Goal: Task Accomplishment & Management: Use online tool/utility

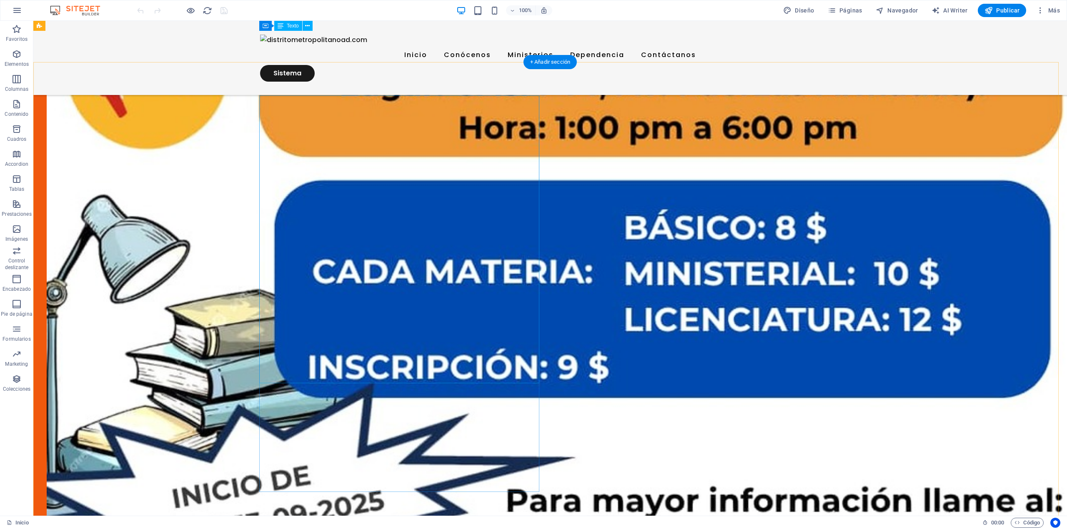
scroll to position [667, 0]
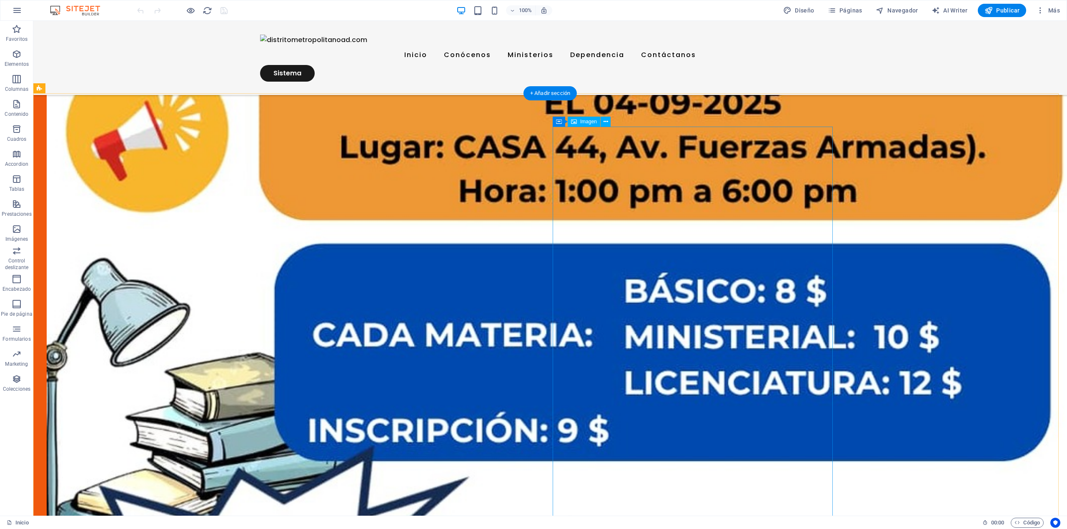
drag, startPoint x: 491, startPoint y: 333, endPoint x: 469, endPoint y: 346, distance: 25.2
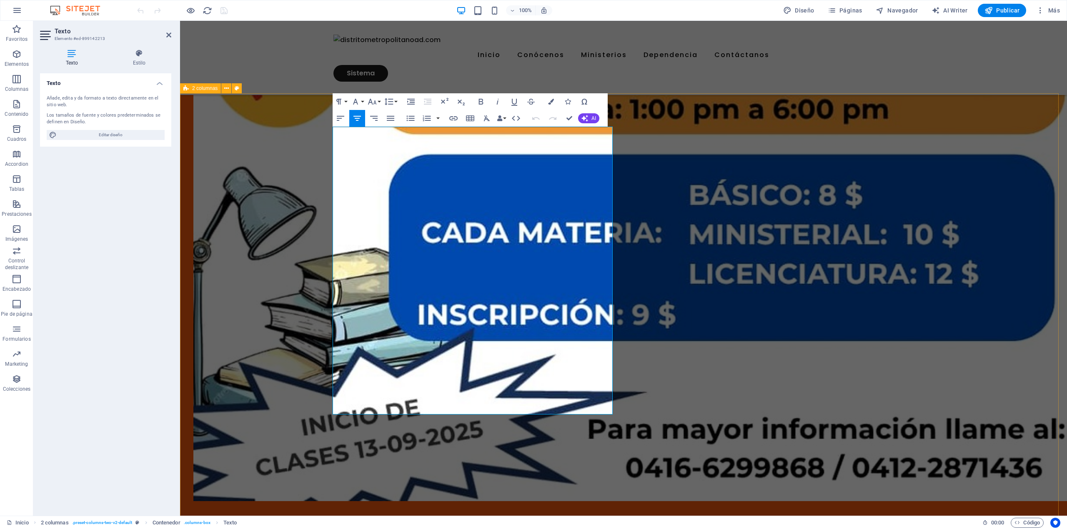
drag, startPoint x: 533, startPoint y: 411, endPoint x: 353, endPoint y: 123, distance: 338.9
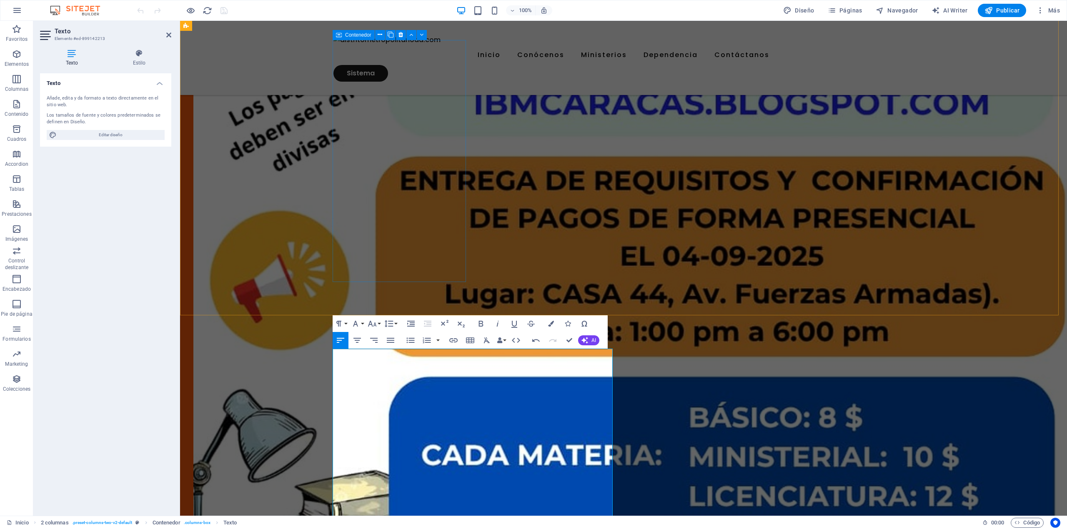
scroll to position [556, 0]
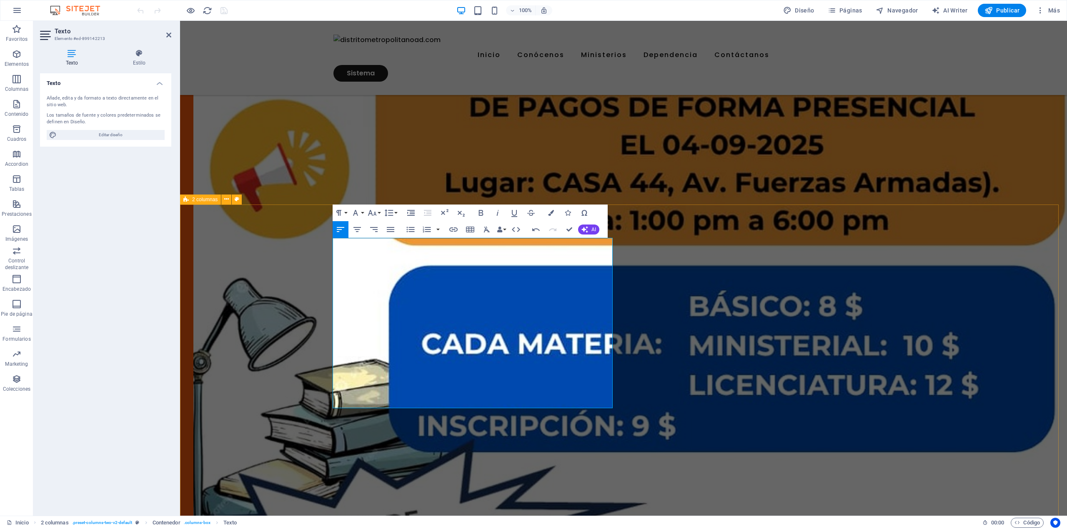
drag, startPoint x: 417, startPoint y: 403, endPoint x: 325, endPoint y: 240, distance: 186.3
click at [392, 230] on icon "button" at bounding box center [391, 230] width 10 height 10
click at [376, 212] on icon "button" at bounding box center [372, 213] width 10 height 10
click at [380, 326] on link "30" at bounding box center [381, 329] width 30 height 13
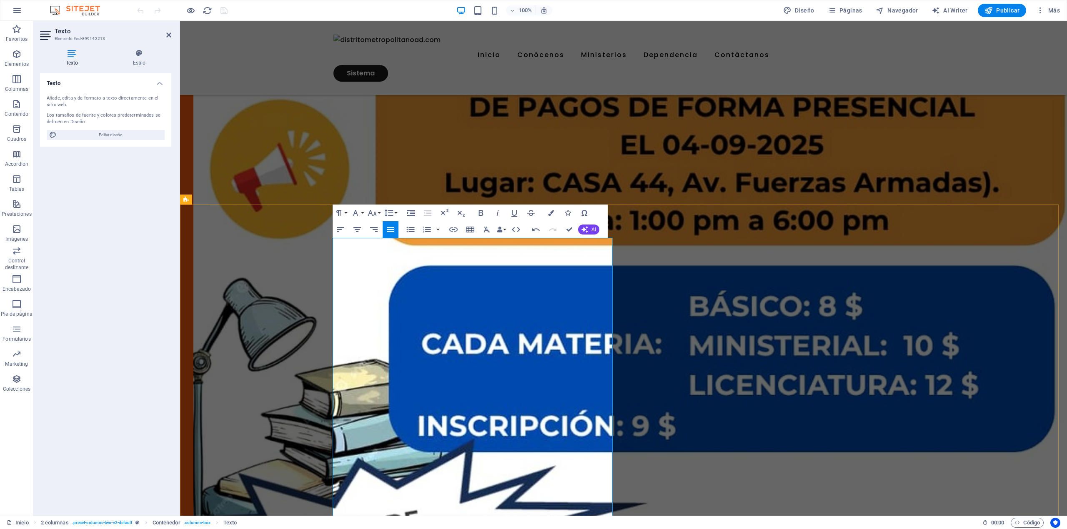
click at [358, 228] on icon "button" at bounding box center [357, 230] width 10 height 10
drag, startPoint x: 558, startPoint y: 248, endPoint x: 378, endPoint y: 240, distance: 179.4
click at [479, 213] on icon "button" at bounding box center [481, 213] width 5 height 6
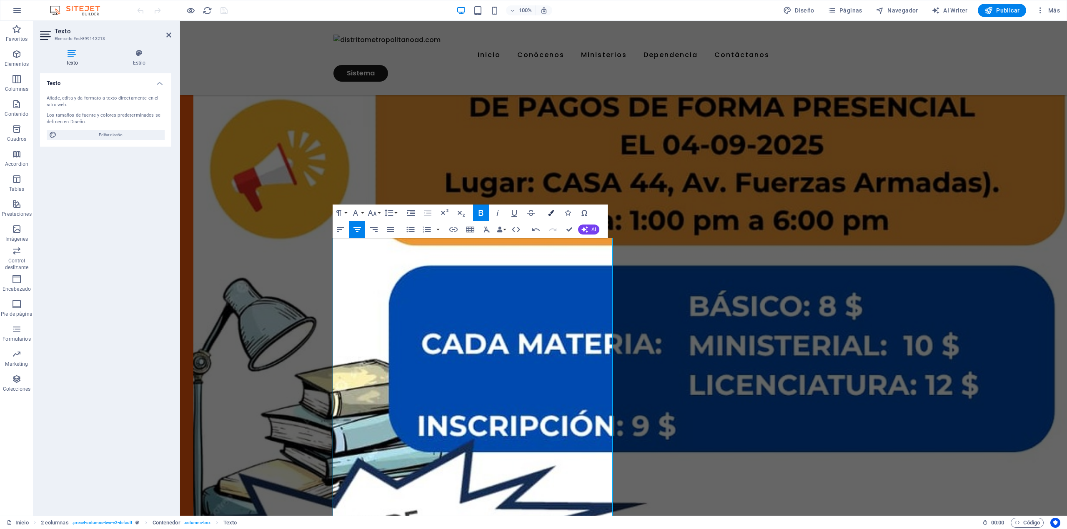
click at [549, 212] on icon "button" at bounding box center [551, 213] width 6 height 6
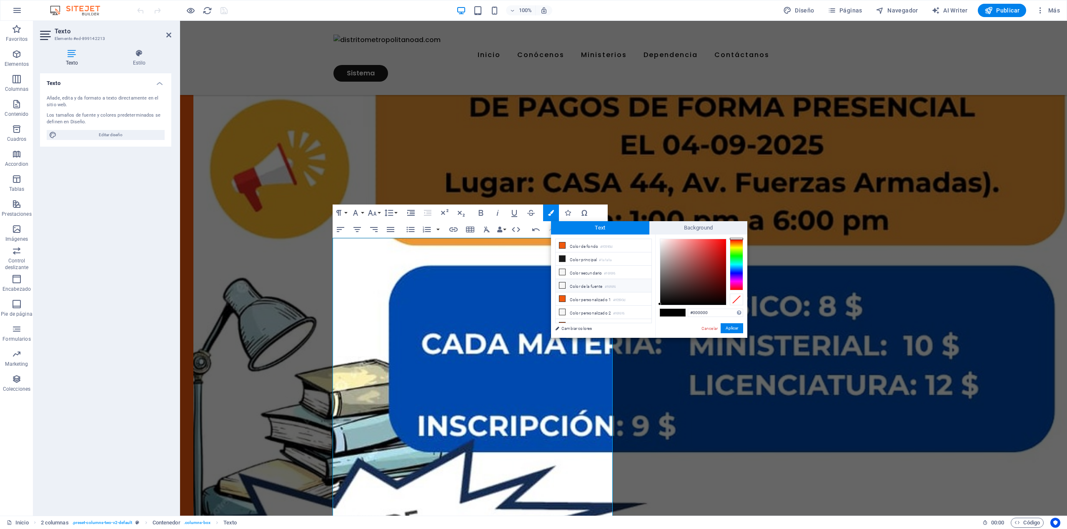
click at [565, 283] on span at bounding box center [562, 285] width 7 height 7
click at [734, 330] on button "Aplicar" at bounding box center [732, 328] width 23 height 10
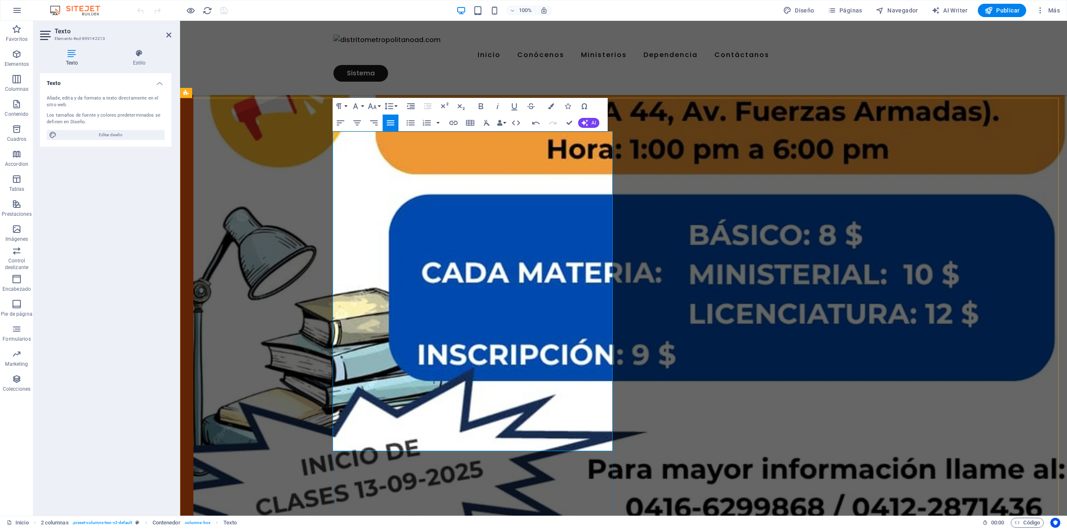
scroll to position [667, 0]
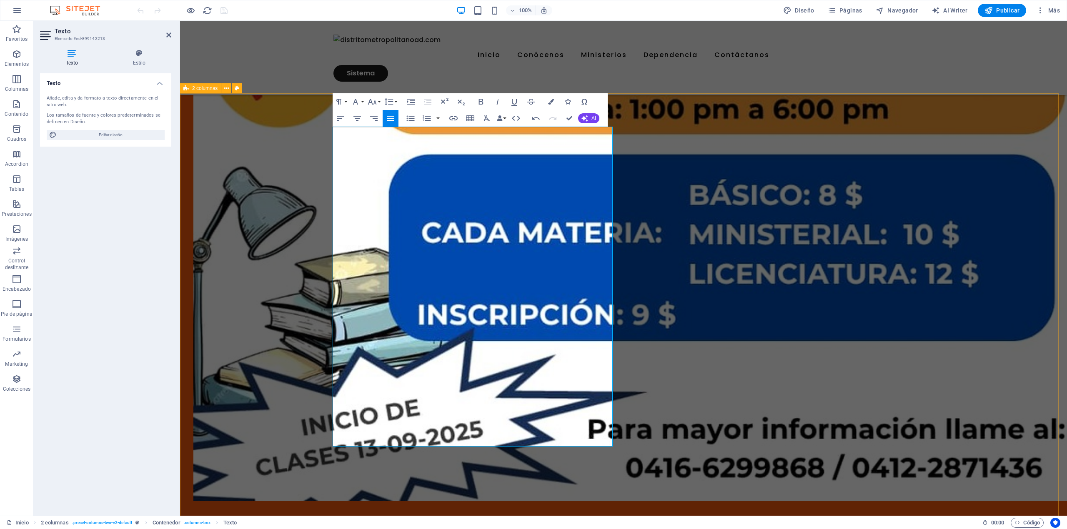
drag, startPoint x: 484, startPoint y: 436, endPoint x: 324, endPoint y: 170, distance: 309.6
click at [549, 103] on icon "button" at bounding box center [551, 102] width 6 height 6
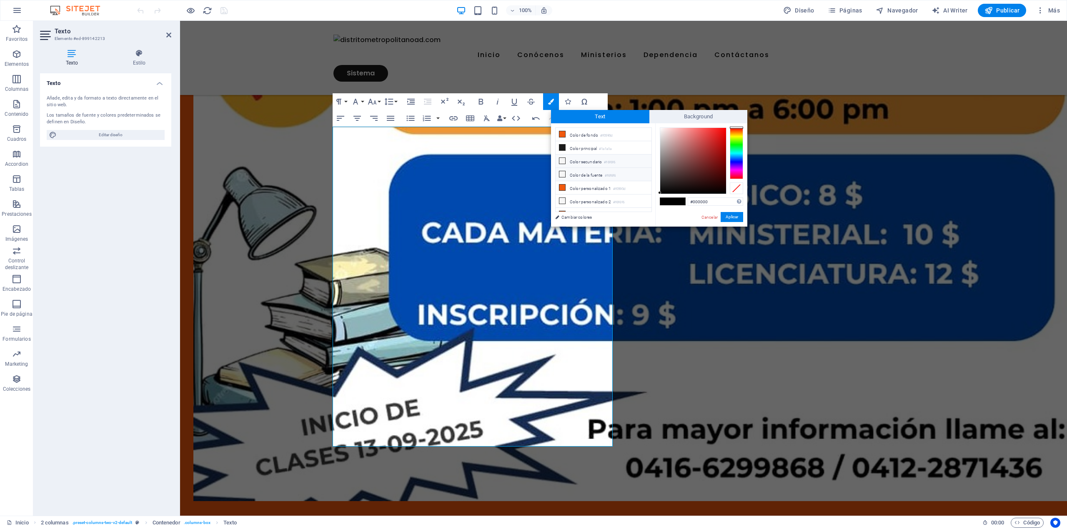
click at [584, 177] on li "Color de la fuente #f6f6f6" at bounding box center [604, 174] width 96 height 13
type input "#f6f6f6"
click at [733, 219] on button "Aplicar" at bounding box center [732, 217] width 23 height 10
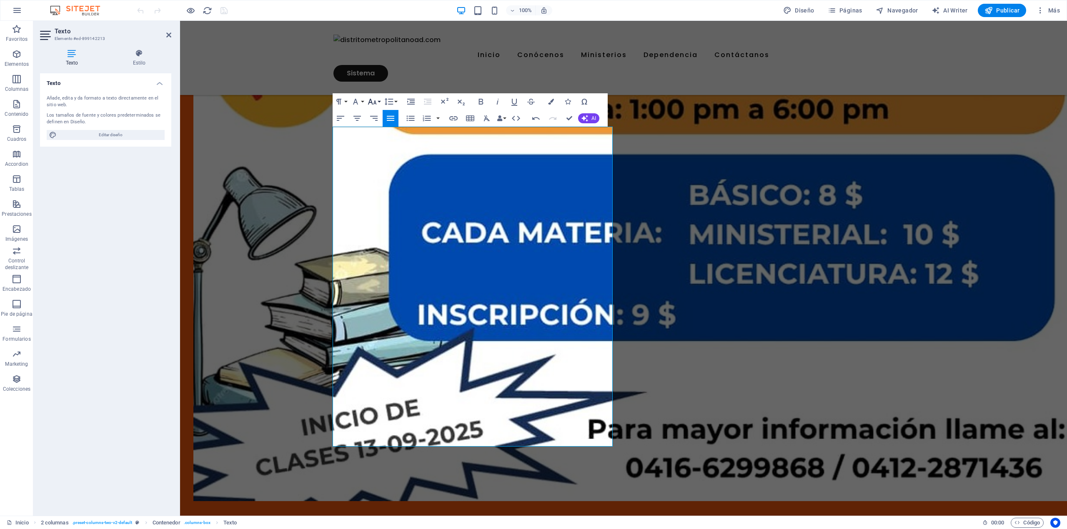
click at [375, 100] on icon "button" at bounding box center [372, 102] width 9 height 6
click at [379, 207] on link "24" at bounding box center [381, 205] width 30 height 13
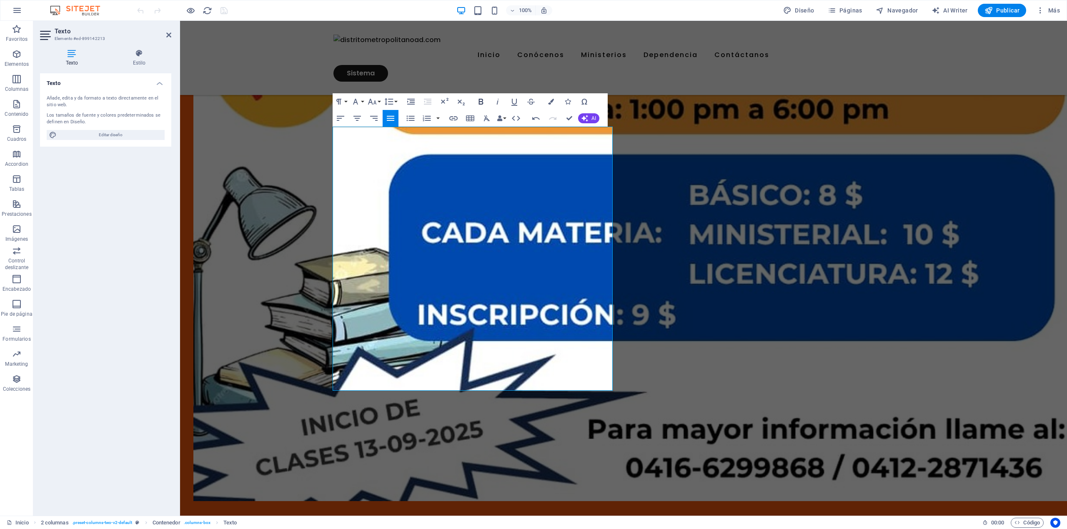
click at [479, 100] on icon "button" at bounding box center [481, 102] width 10 height 10
click at [413, 103] on icon "button" at bounding box center [411, 102] width 10 height 10
click at [426, 119] on icon "button" at bounding box center [427, 118] width 10 height 10
click at [414, 118] on icon "button" at bounding box center [411, 118] width 10 height 10
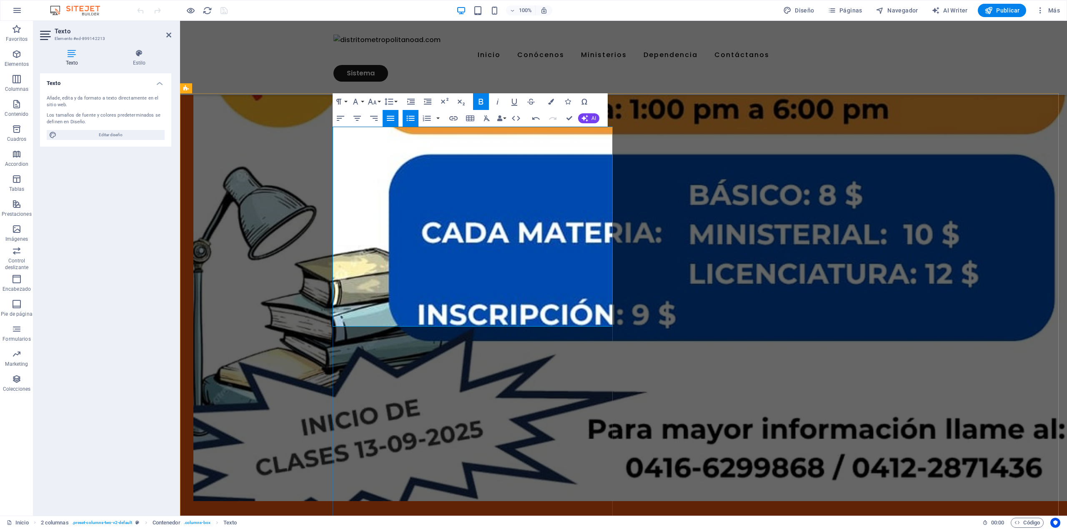
drag, startPoint x: 492, startPoint y: 317, endPoint x: 351, endPoint y: 313, distance: 141.3
click at [426, 100] on icon "button" at bounding box center [428, 102] width 10 height 10
click at [426, 103] on icon "button" at bounding box center [428, 102] width 10 height 10
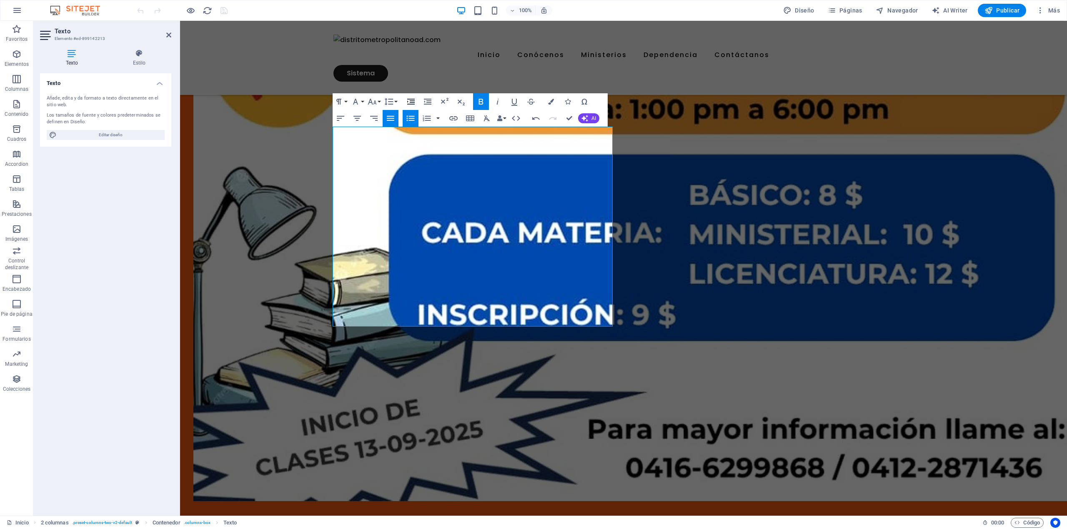
click at [413, 101] on icon "button" at bounding box center [411, 102] width 8 height 6
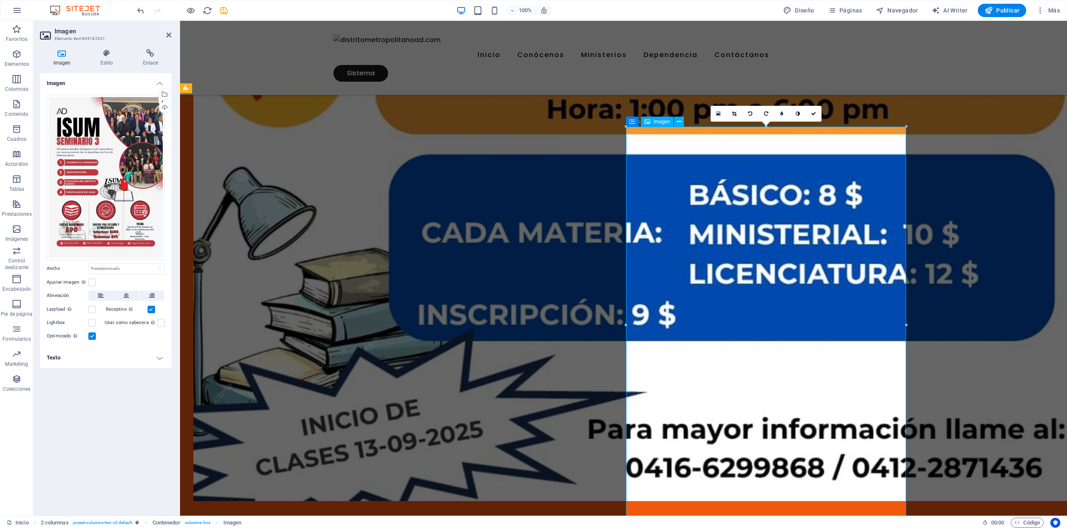
click at [167, 105] on div "Cargar" at bounding box center [164, 108] width 13 height 13
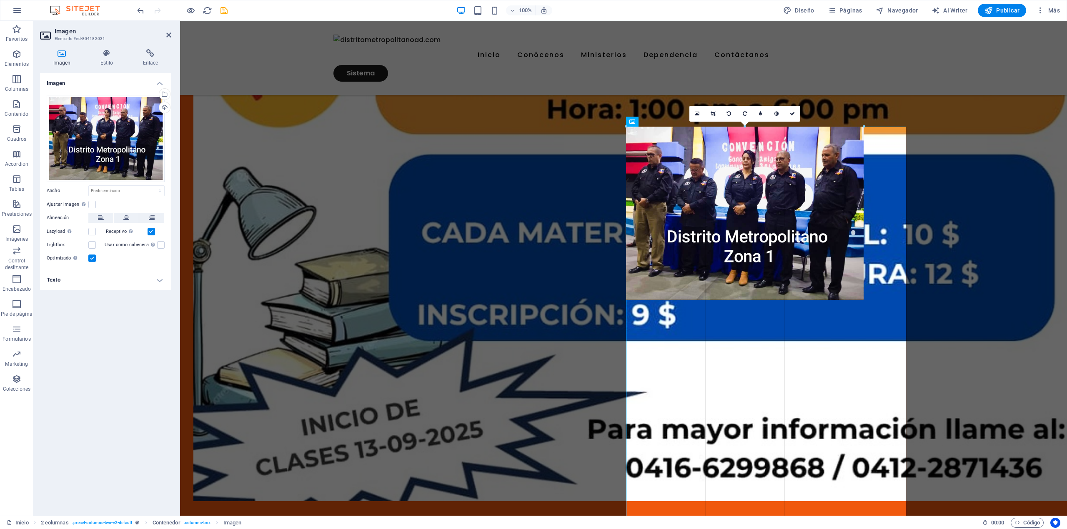
drag, startPoint x: 904, startPoint y: 329, endPoint x: 859, endPoint y: 307, distance: 49.4
type input "569"
select select "px"
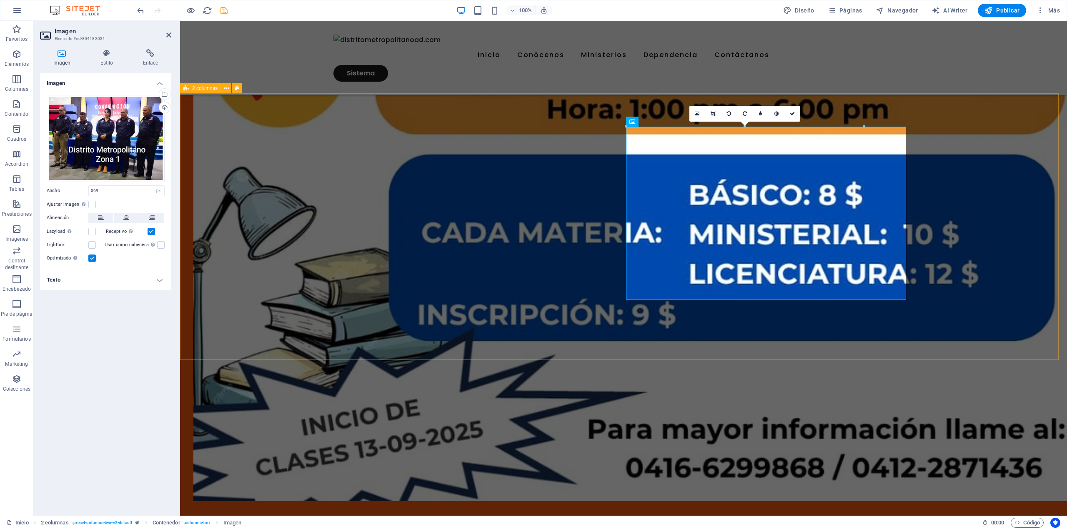
select select "DISABLED_OPTION_VALUE"
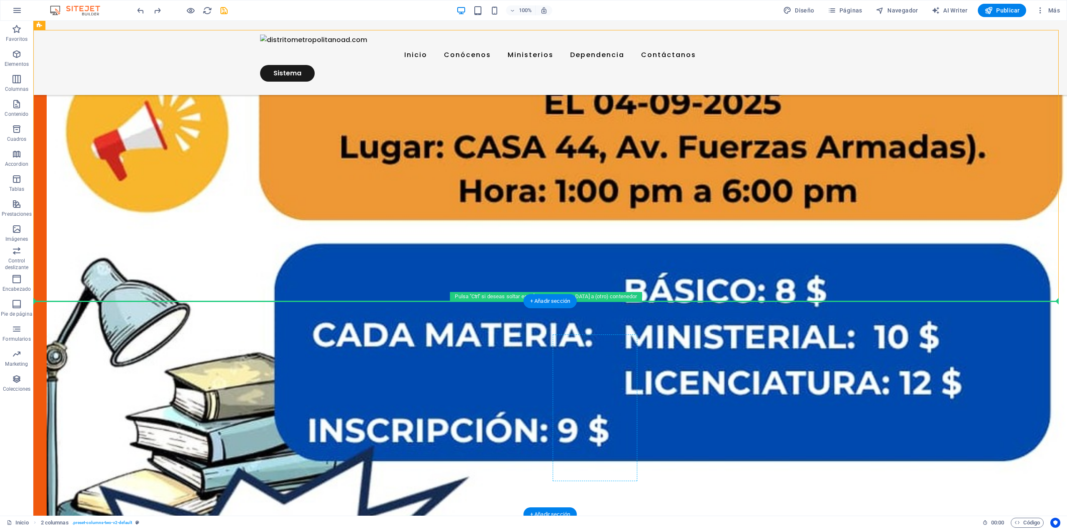
scroll to position [730, 0]
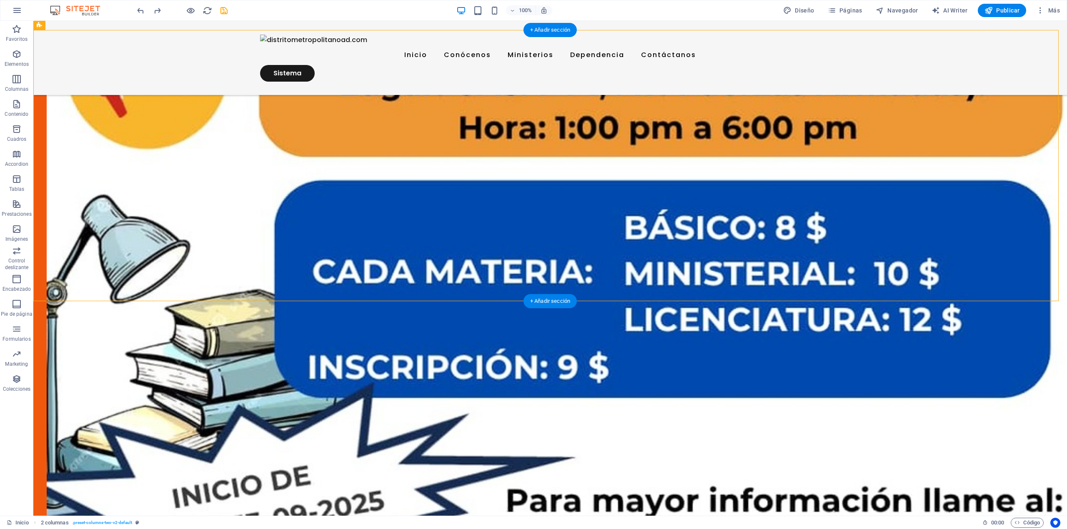
drag, startPoint x: 534, startPoint y: 278, endPoint x: 526, endPoint y: 198, distance: 80.5
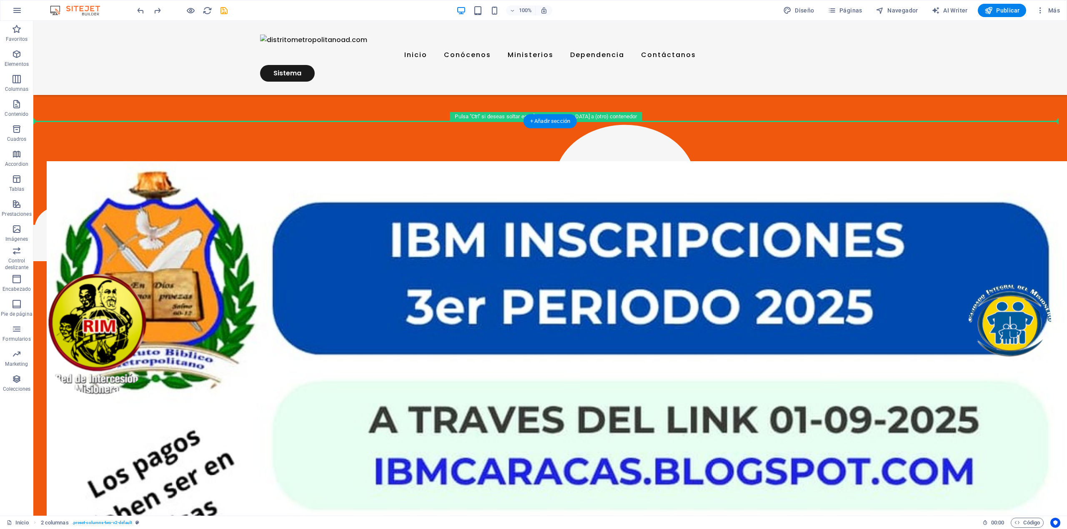
scroll to position [119, 0]
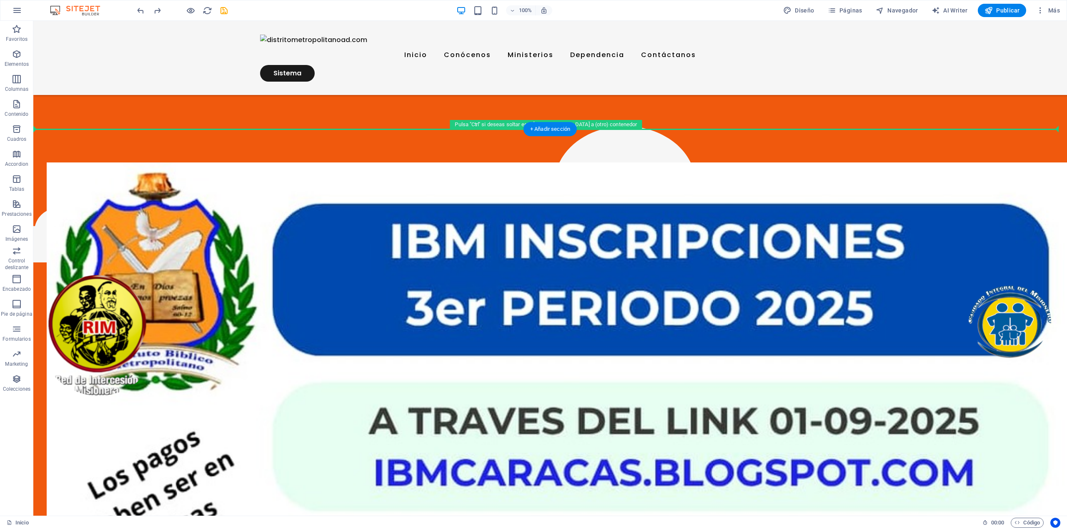
drag, startPoint x: 964, startPoint y: 293, endPoint x: 939, endPoint y: 164, distance: 131.1
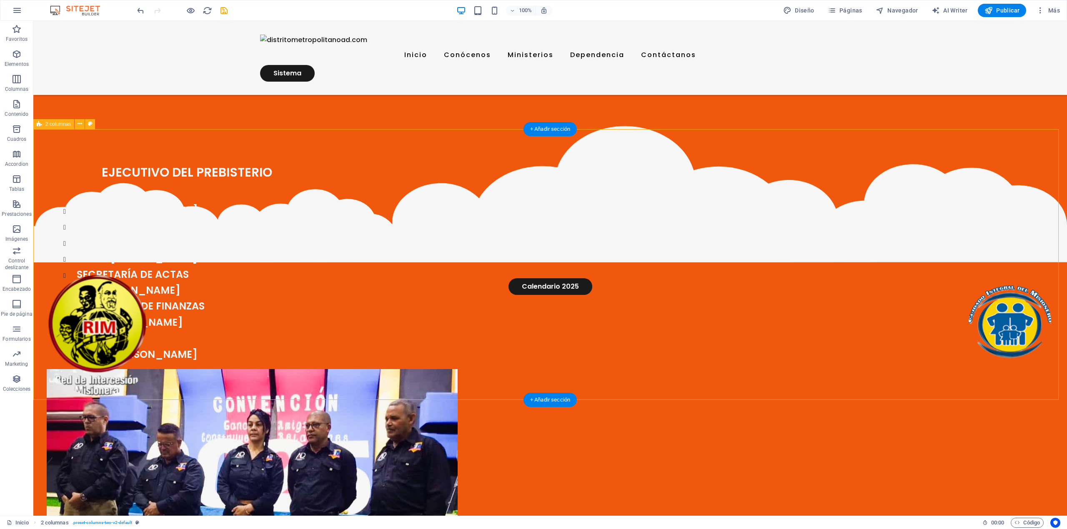
click at [964, 269] on div "EJECUTIVO DEL PREBISTERIO [DEMOGRAPHIC_DATA] RVDO. [PERSON_NAME] VICE [DEMOGRAP…" at bounding box center [550, 415] width 1034 height 573
click at [849, 10] on span "Páginas" at bounding box center [845, 10] width 35 height 8
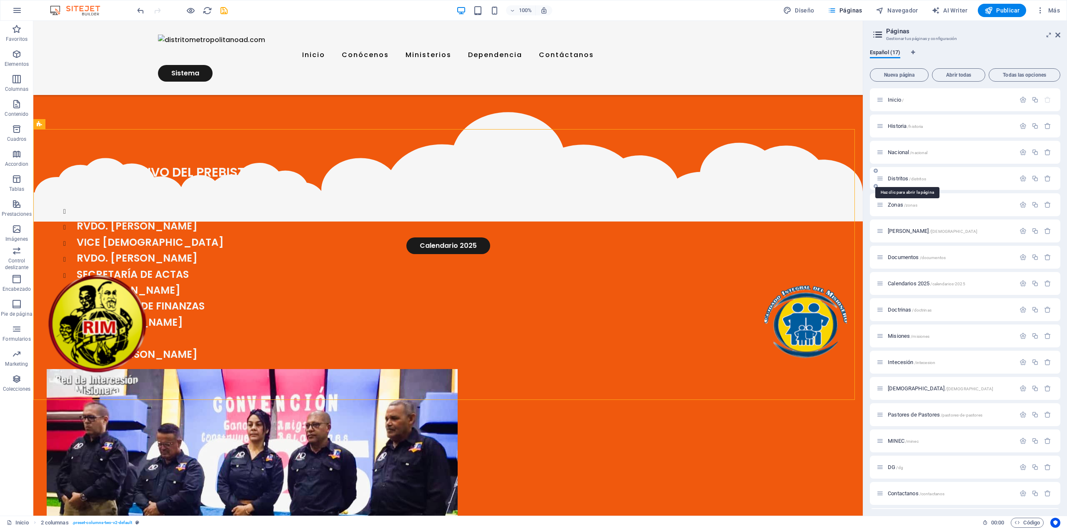
click at [900, 180] on span "Distritos /distritos" at bounding box center [907, 178] width 38 height 6
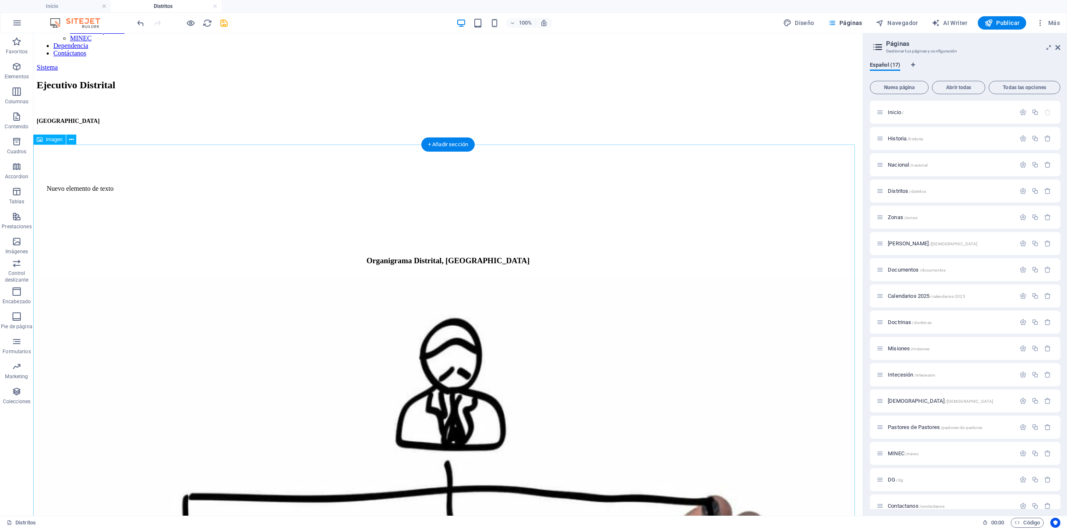
scroll to position [0, 0]
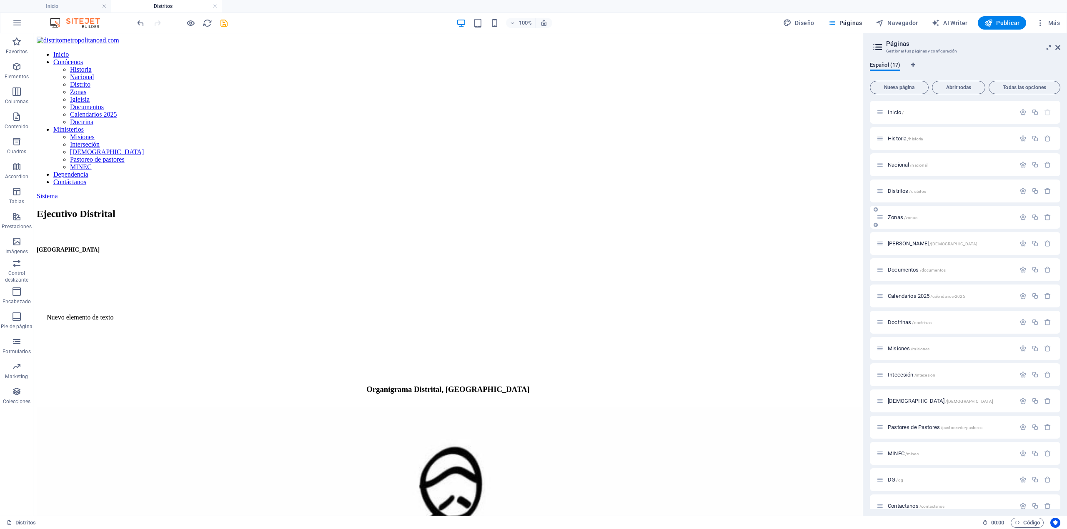
click at [914, 220] on div "Zonas /zonas" at bounding box center [945, 218] width 139 height 10
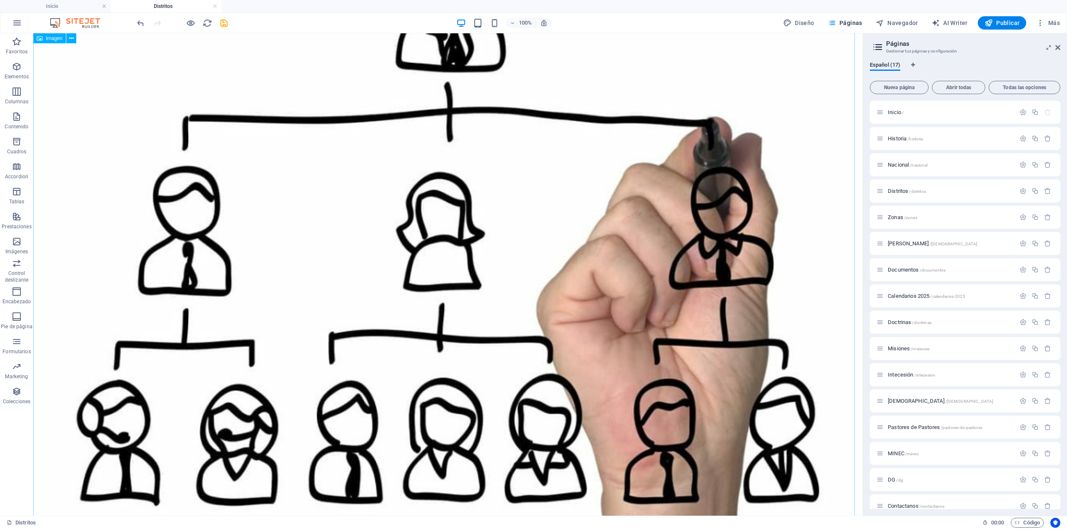
scroll to position [411, 0]
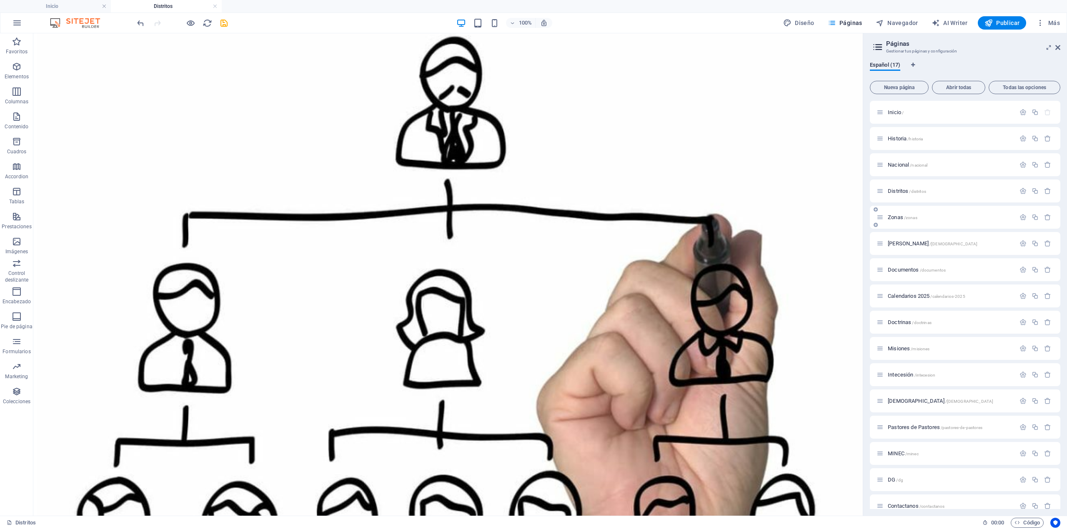
click at [901, 217] on span "Zonas /zonas" at bounding box center [903, 217] width 30 height 6
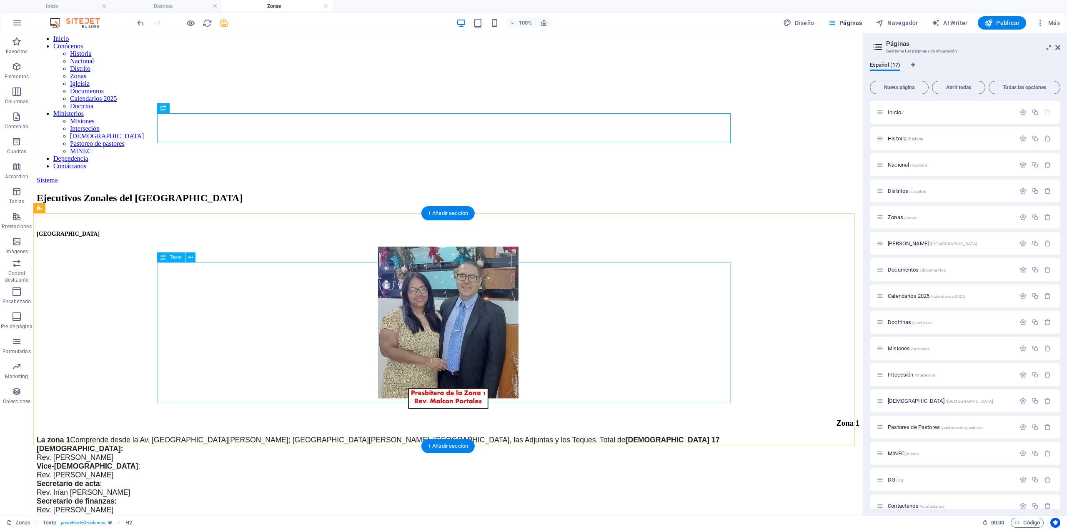
scroll to position [55, 0]
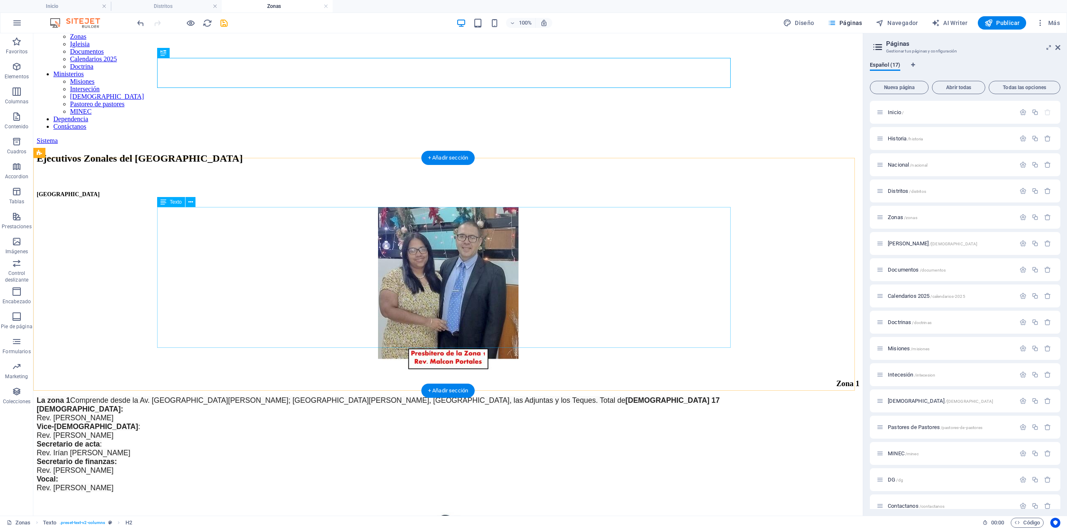
click at [468, 396] on div "La zona 1 Comprende desde la Av. [GEOGRAPHIC_DATA][PERSON_NAME]; [GEOGRAPHIC_DA…" at bounding box center [448, 444] width 823 height 96
click at [467, 396] on div "La zona 1 Comprende desde la Av. [GEOGRAPHIC_DATA][PERSON_NAME]; [GEOGRAPHIC_DA…" at bounding box center [448, 444] width 823 height 96
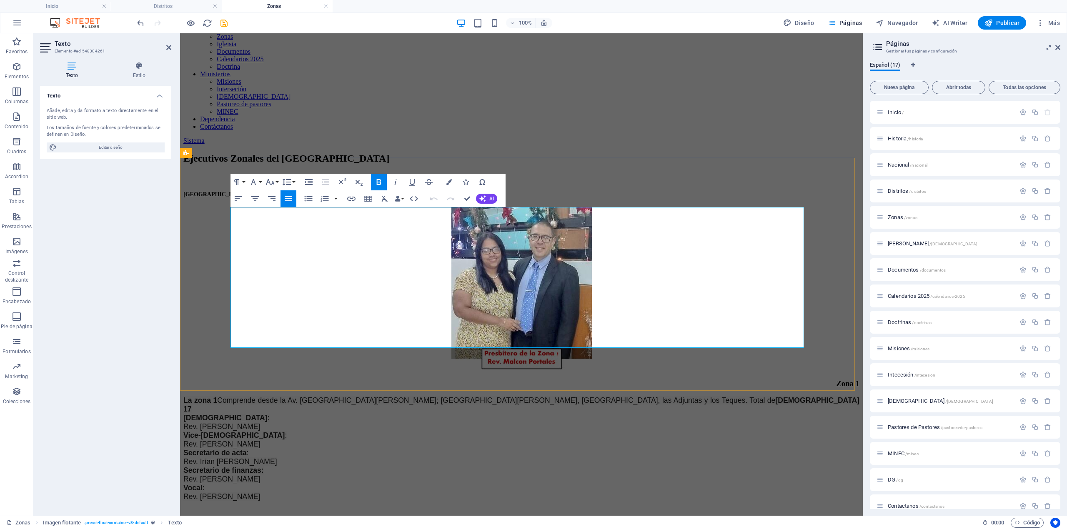
click at [467, 396] on p "La zona 1 Comprende desde la Av. [GEOGRAPHIC_DATA][PERSON_NAME]; [GEOGRAPHIC_DA…" at bounding box center [521, 448] width 676 height 105
drag, startPoint x: 541, startPoint y: 296, endPoint x: 486, endPoint y: 298, distance: 54.6
click at [486, 396] on p "La zona 1 Comprende desde la Av. [GEOGRAPHIC_DATA][PERSON_NAME]; [GEOGRAPHIC_DA…" at bounding box center [521, 448] width 676 height 105
drag, startPoint x: 529, startPoint y: 317, endPoint x: 487, endPoint y: 319, distance: 41.8
click at [487, 396] on p "La zona 1 Comprende desde la Av. [GEOGRAPHIC_DATA][PERSON_NAME]; [GEOGRAPHIC_DA…" at bounding box center [521, 448] width 676 height 105
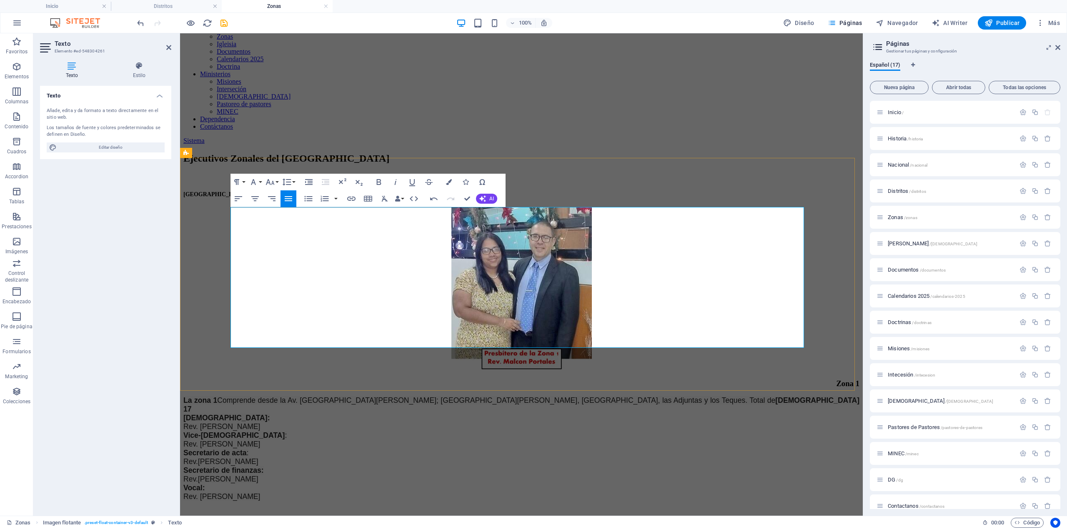
click at [258, 475] on span "Rev.[PERSON_NAME]" at bounding box center [220, 479] width 75 height 8
drag, startPoint x: 549, startPoint y: 342, endPoint x: 486, endPoint y: 342, distance: 62.9
click at [486, 396] on p "La zona 1 Comprende desde la Av. [GEOGRAPHIC_DATA][PERSON_NAME]; [GEOGRAPHIC_DA…" at bounding box center [521, 448] width 676 height 105
click at [544, 366] on div "Zona 1 La zona 1 Comprende desde la Av. [GEOGRAPHIC_DATA][PERSON_NAME]; [GEOGRA…" at bounding box center [521, 354] width 676 height 294
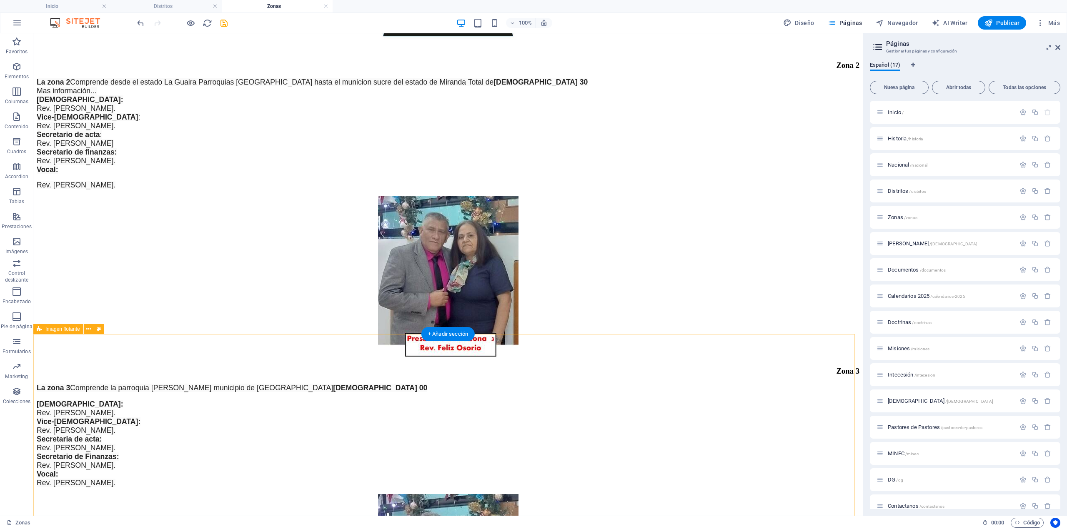
scroll to position [442, 0]
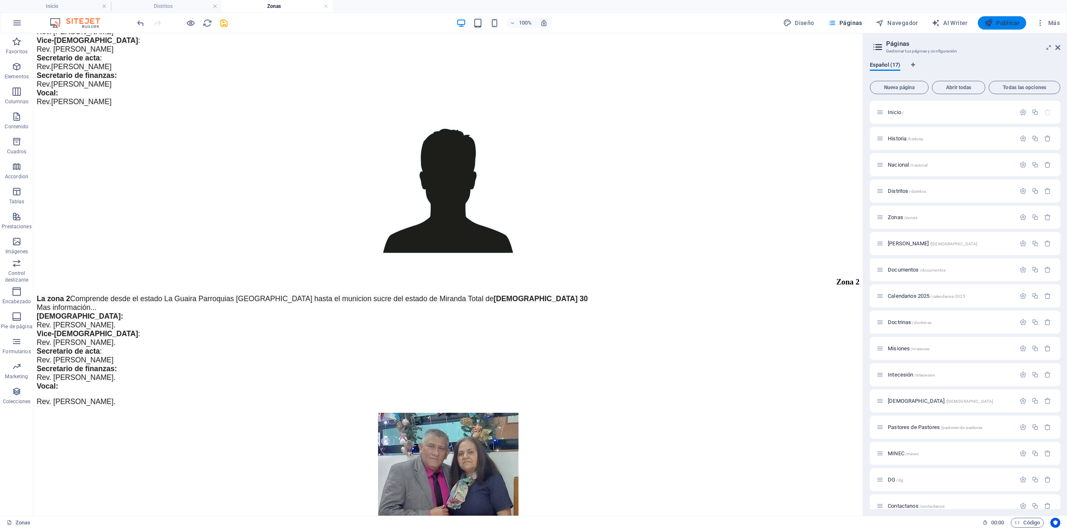
click at [1010, 25] on span "Publicar" at bounding box center [1001, 23] width 35 height 8
